Goal: Information Seeking & Learning: Learn about a topic

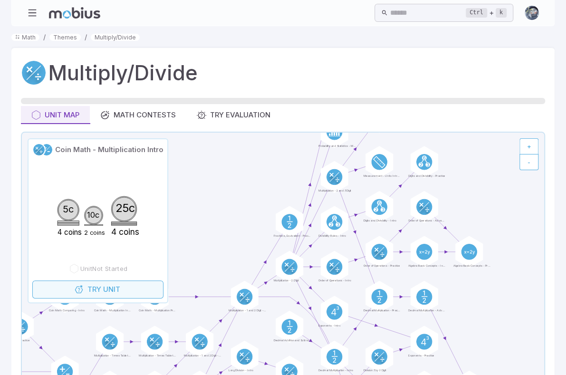
click at [120, 295] on span "Unit" at bounding box center [111, 289] width 17 height 10
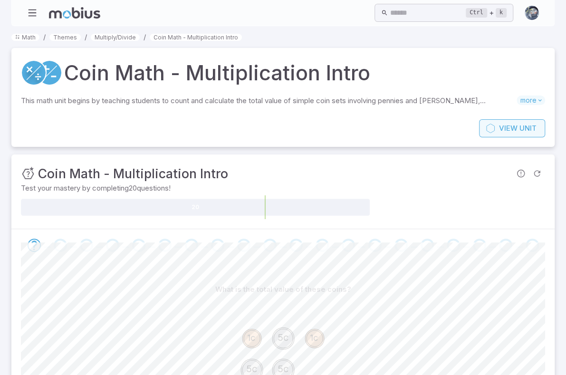
click at [513, 134] on span "View" at bounding box center [508, 128] width 19 height 10
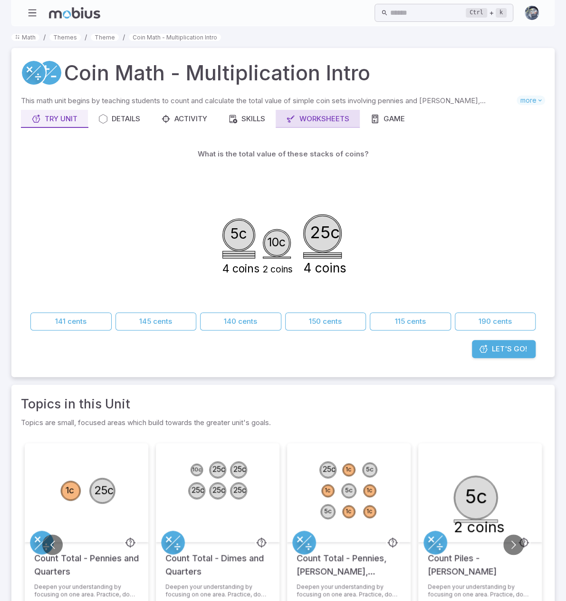
click at [332, 124] on div "Worksheets" at bounding box center [317, 119] width 63 height 10
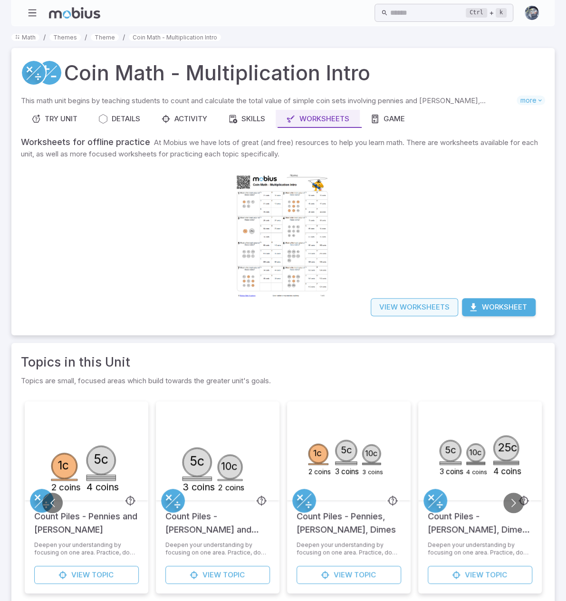
click at [399, 316] on link "View Worksheets" at bounding box center [414, 307] width 87 height 18
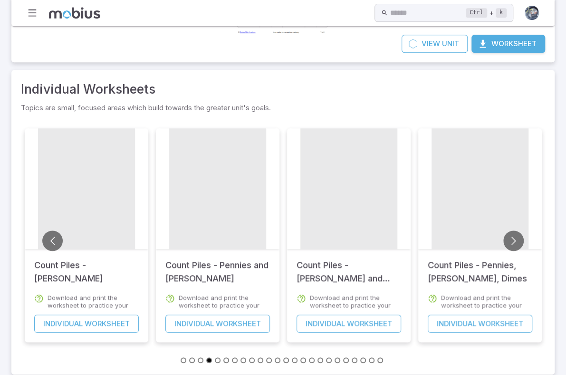
scroll to position [226, 0]
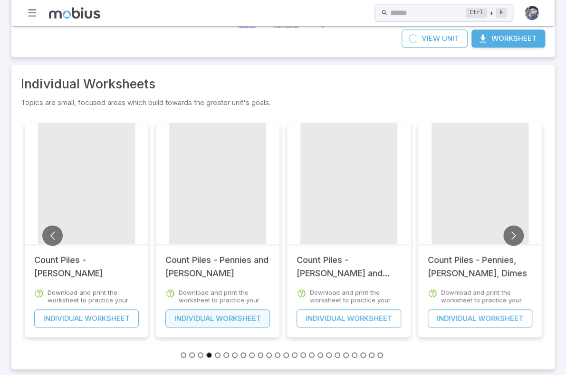
drag, startPoint x: 205, startPoint y: 309, endPoint x: 208, endPoint y: 304, distance: 6.2
click at [205, 309] on link "Individual Worksheet" at bounding box center [217, 318] width 105 height 18
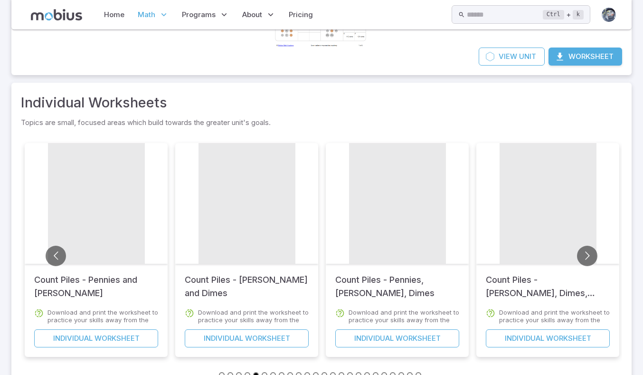
scroll to position [226, 0]
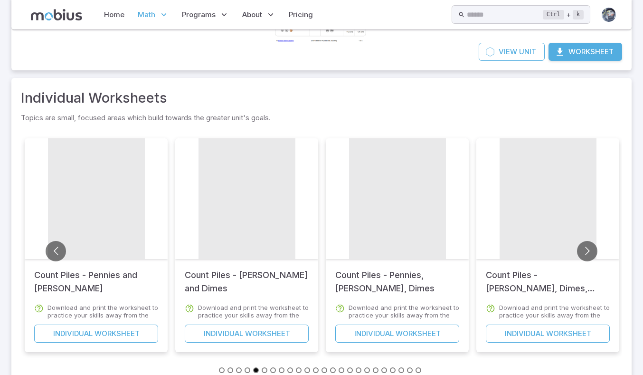
scroll to position [178, 0]
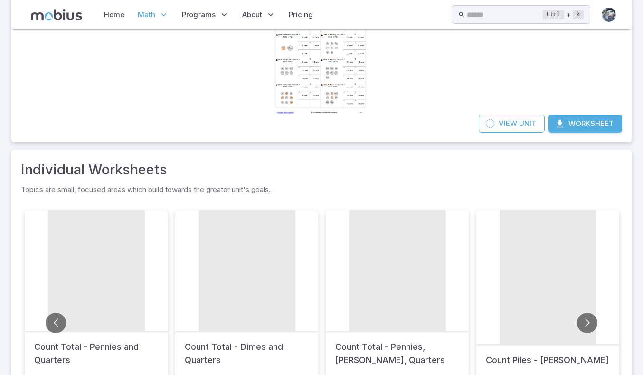
scroll to position [36, 0]
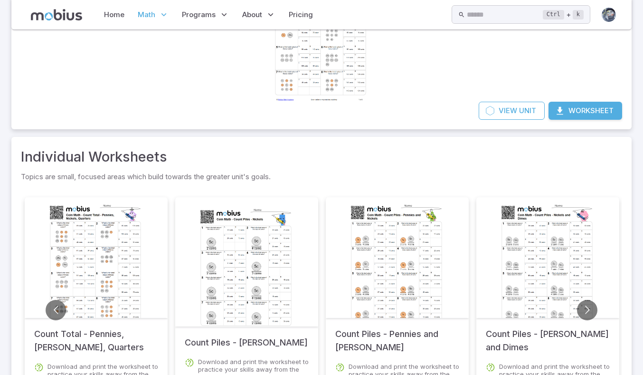
scroll to position [226, 0]
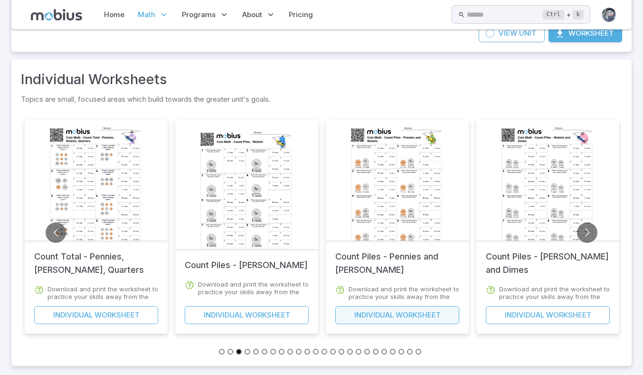
click at [395, 317] on link "Individual Worksheet" at bounding box center [397, 315] width 124 height 18
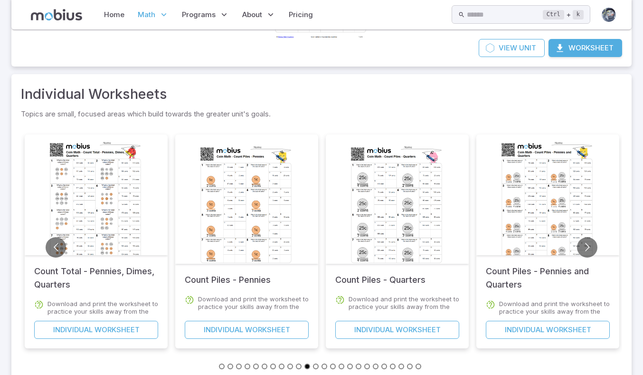
scroll to position [226, 0]
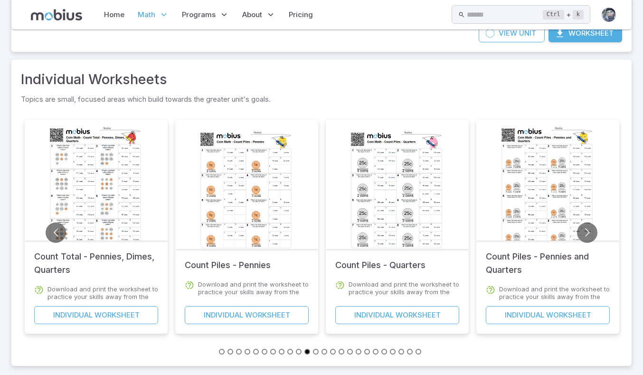
click at [261, 190] on div at bounding box center [247, 192] width 97 height 137
